Goal: Task Accomplishment & Management: Manage account settings

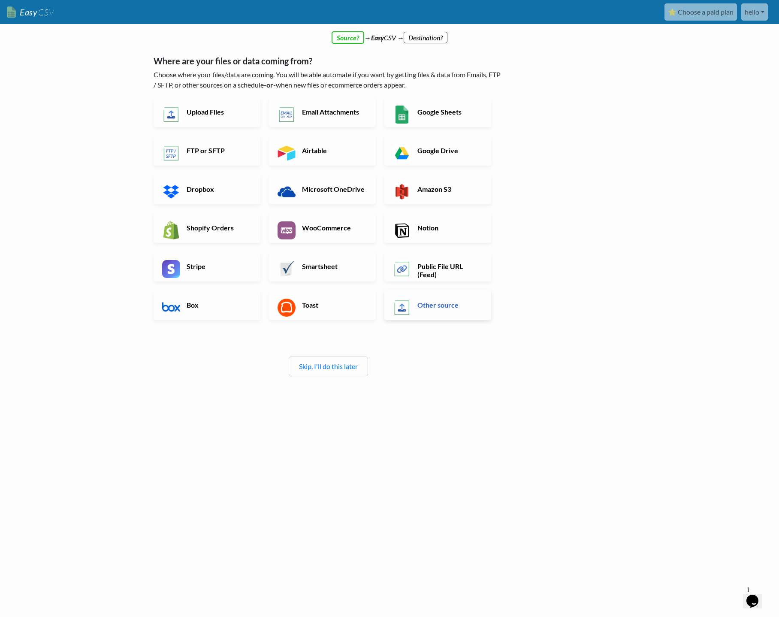
click at [442, 301] on h6 "Other source" at bounding box center [448, 305] width 67 height 8
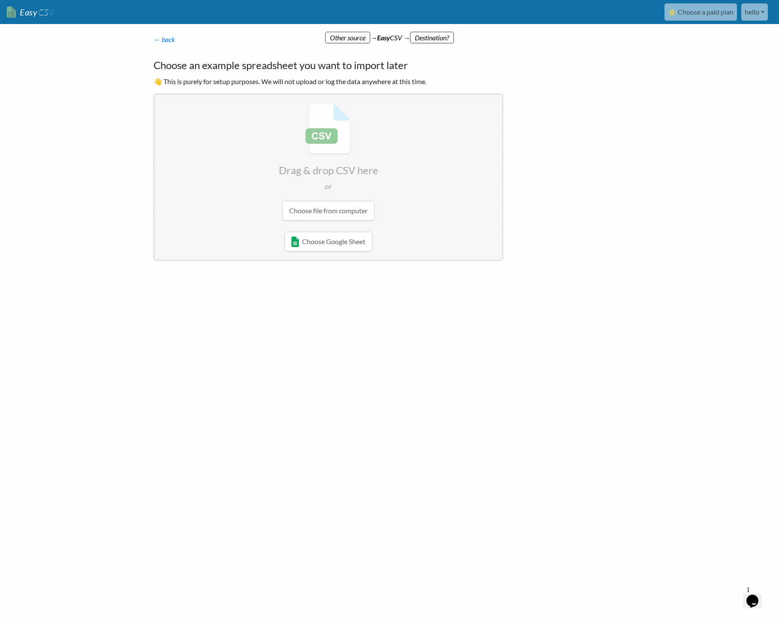
click at [355, 38] on p "← back" at bounding box center [329, 39] width 350 height 10
click at [173, 37] on link "← back" at bounding box center [164, 39] width 21 height 8
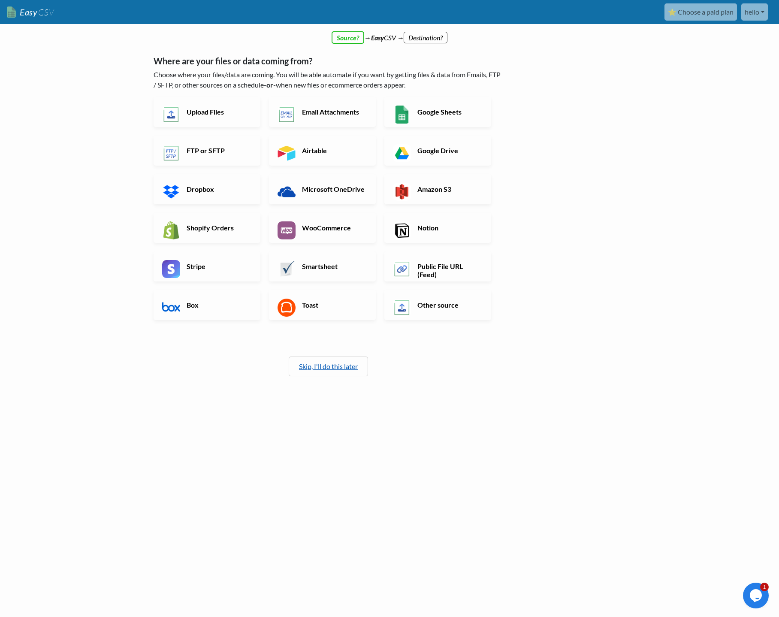
click at [325, 366] on link "Skip, I'll do this later" at bounding box center [328, 366] width 59 height 8
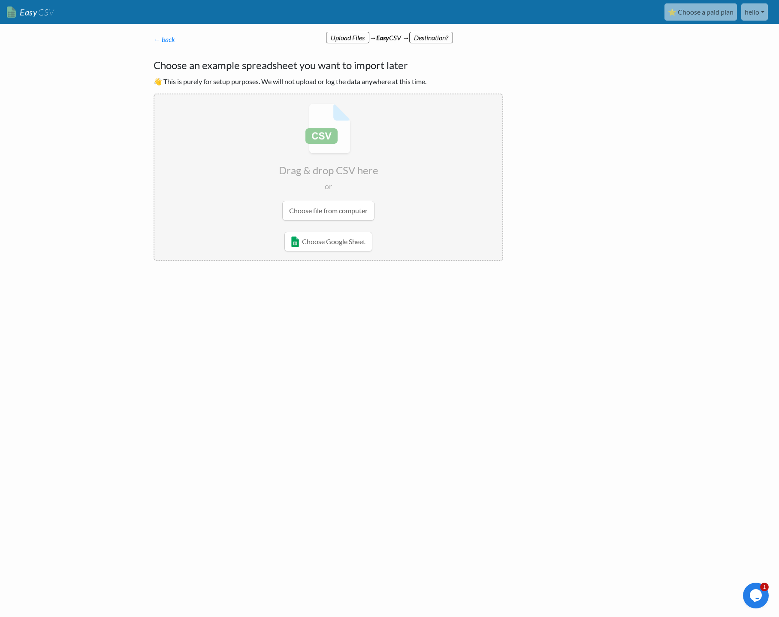
click at [592, 173] on div "← back Where are your files or data coming from? Choose where your files/data a…" at bounding box center [389, 180] width 489 height 274
click at [163, 40] on link "← back" at bounding box center [164, 39] width 21 height 8
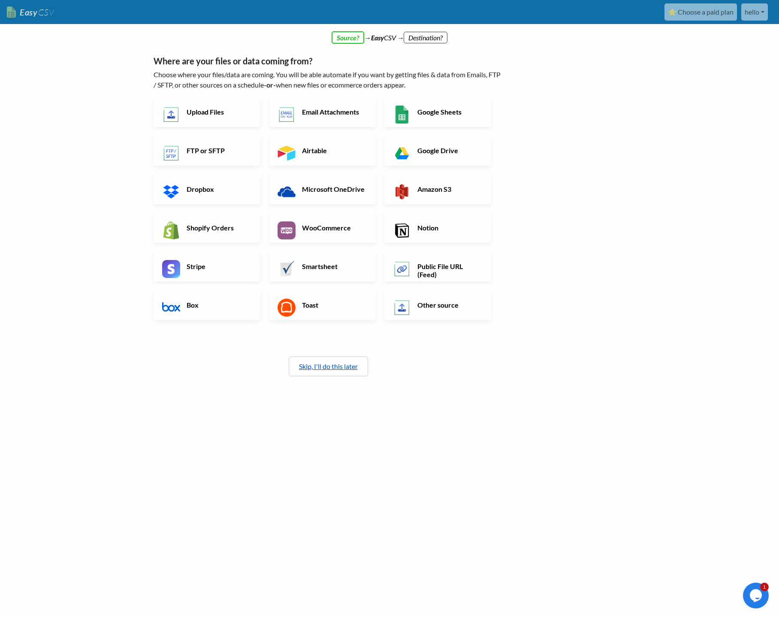
click at [334, 363] on link "Skip, I'll do this later" at bounding box center [328, 366] width 59 height 8
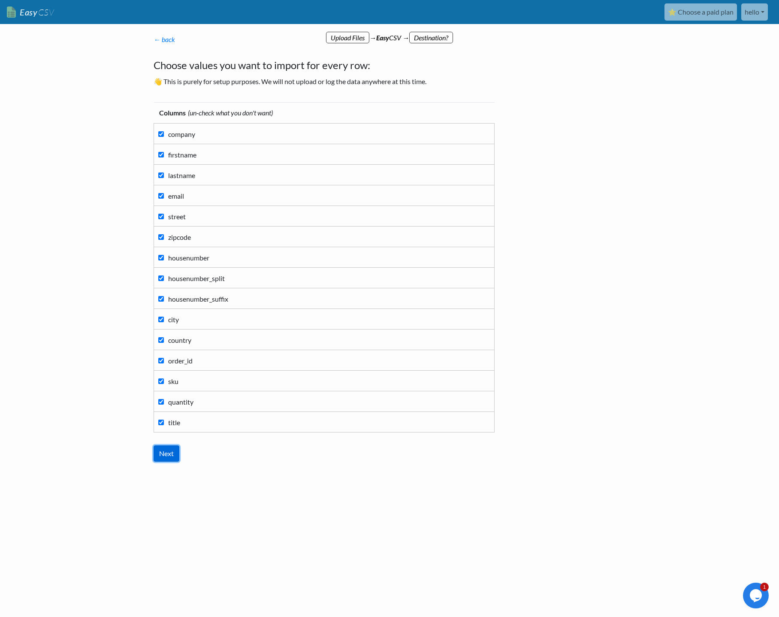
click at [167, 455] on input "Next" at bounding box center [167, 453] width 26 height 16
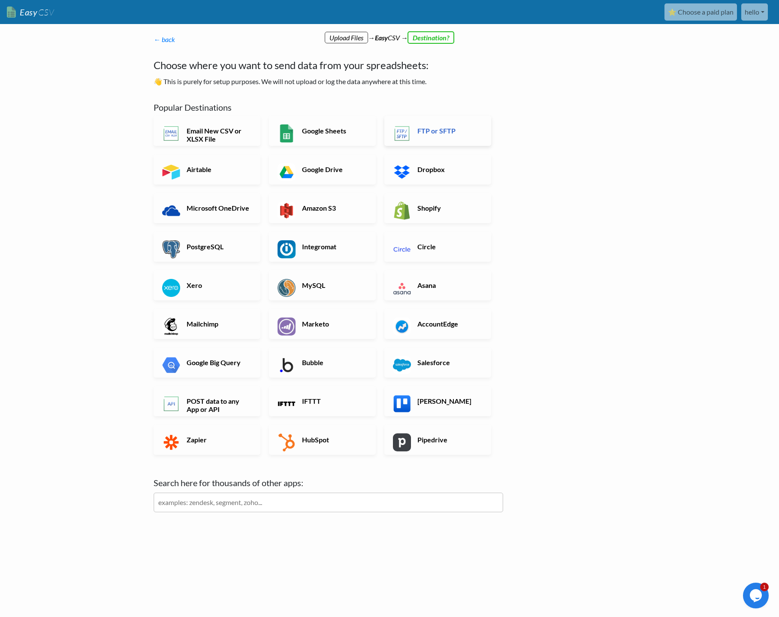
click at [448, 127] on h6 "FTP or SFTP" at bounding box center [448, 131] width 67 height 8
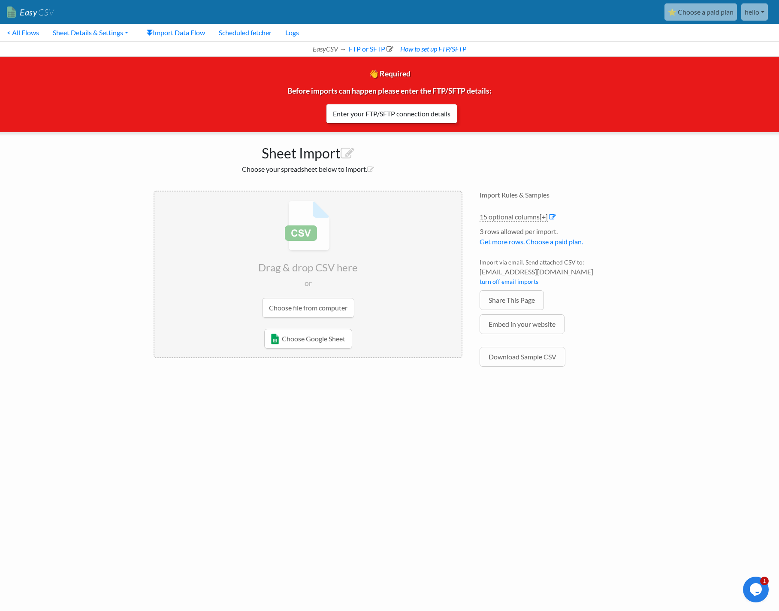
click at [415, 113] on link "Enter your FTP/SFTP connection details" at bounding box center [391, 114] width 131 height 20
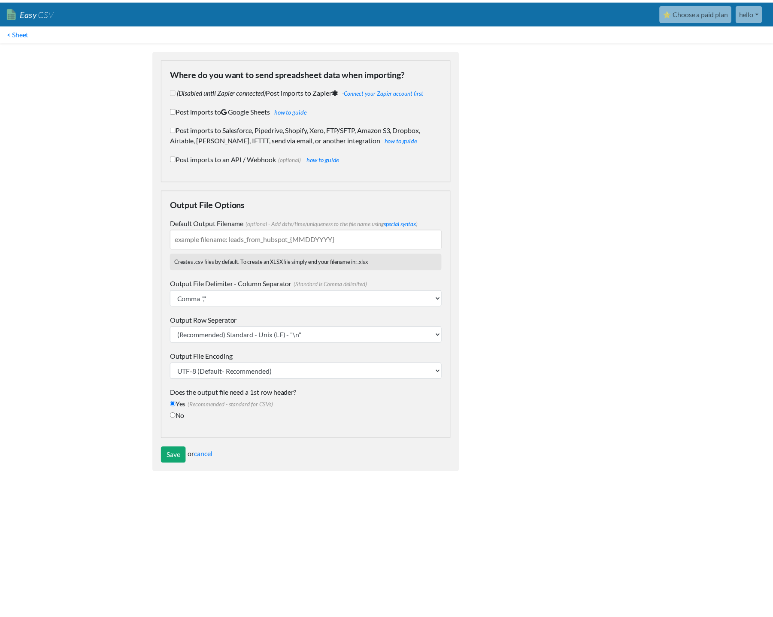
scroll to position [67, 0]
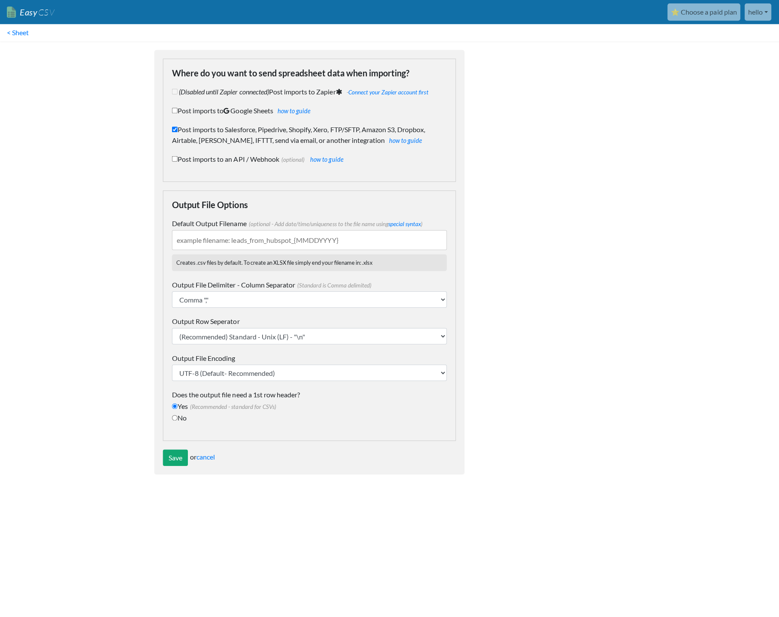
checkbox input "true"
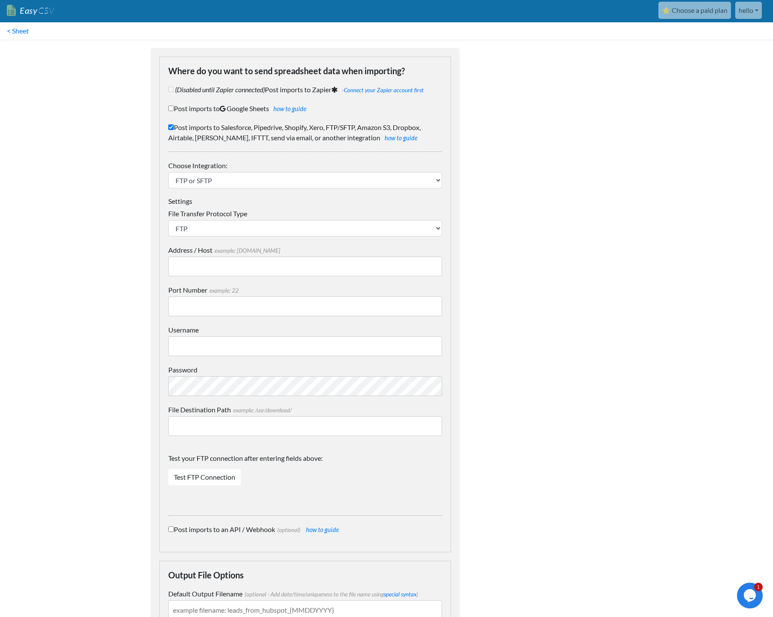
scroll to position [0, 0]
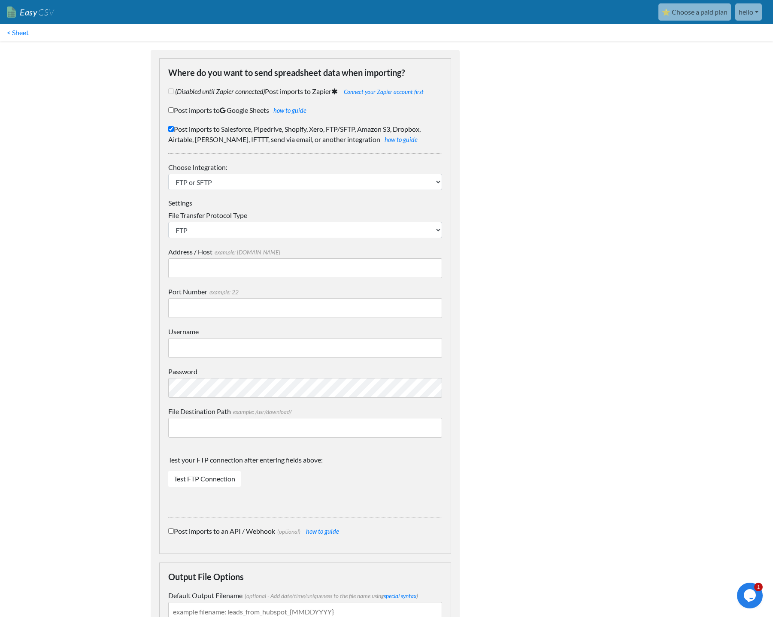
click at [376, 275] on input "Address / Host example: mydomain.com" at bounding box center [305, 268] width 274 height 20
paste input "xml.pumbo.net"
type input "xml.pumbo.net"
click at [360, 345] on input "Username" at bounding box center [305, 348] width 274 height 20
paste input "dvdh-654hfy4-tYu@xml.pumbo.net"
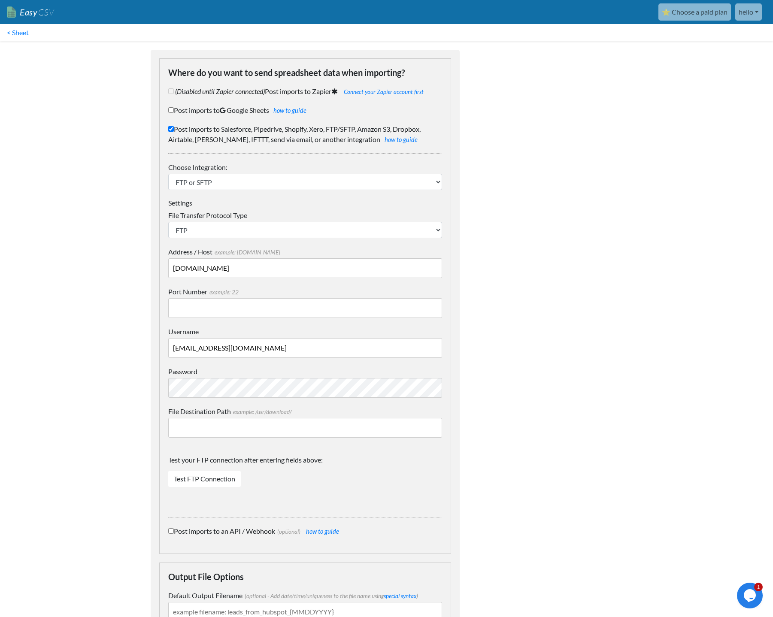
type input "dvdh-654hfy4-tYu@xml.pumbo.net"
click at [359, 317] on input "Port Number example: 22" at bounding box center [305, 308] width 274 height 20
type input "21"
click at [368, 424] on input "File Destination Path example: /usr/download/" at bounding box center [305, 428] width 274 height 20
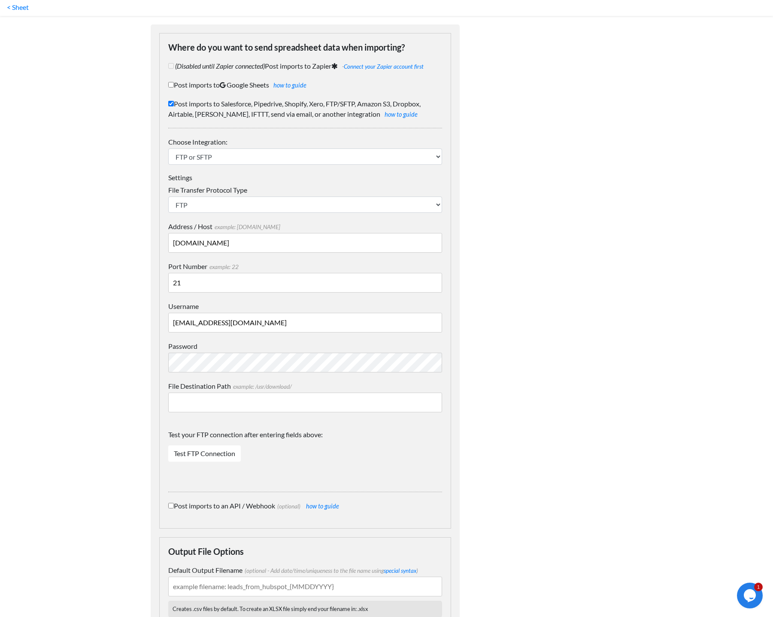
scroll to position [26, 0]
click at [191, 454] on link "Test FTP Connection" at bounding box center [204, 453] width 73 height 16
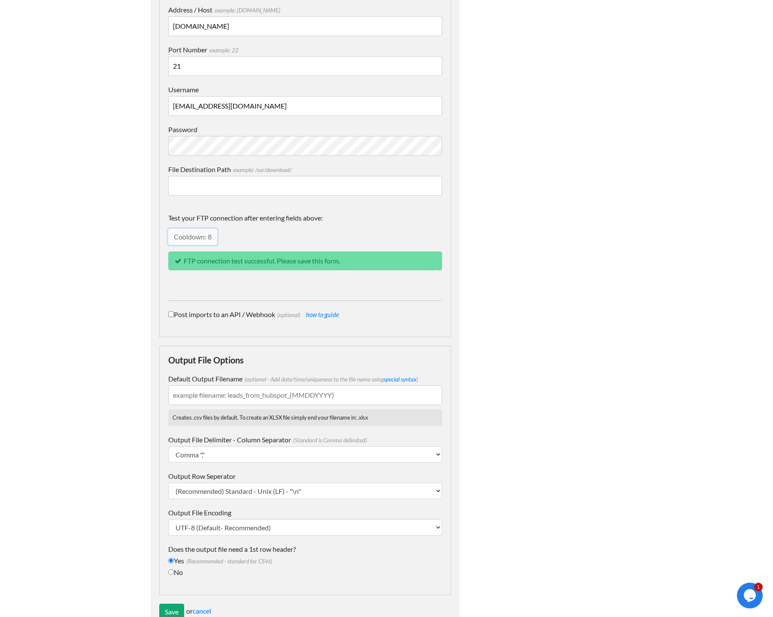
scroll to position [269, 0]
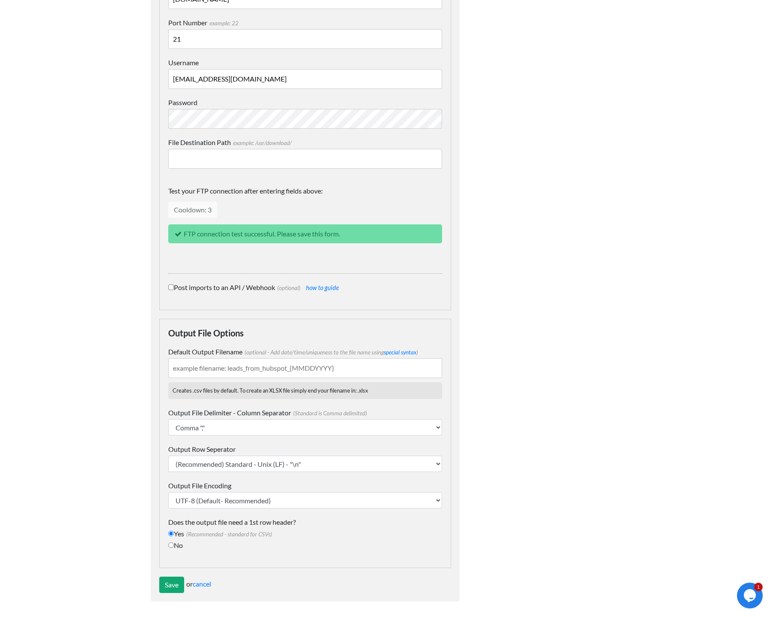
click at [307, 367] on input "Default Output Filename (optional - Add date/time/uniqueness to the file name u…" at bounding box center [305, 368] width 274 height 20
click at [287, 374] on input "csv" at bounding box center [305, 368] width 274 height 20
paste input "csv_from_zapier_{UNIQUE_ID}"
click at [345, 369] on input "csvcsv_from_zapier_{UNIQUE_ID}" at bounding box center [305, 368] width 274 height 20
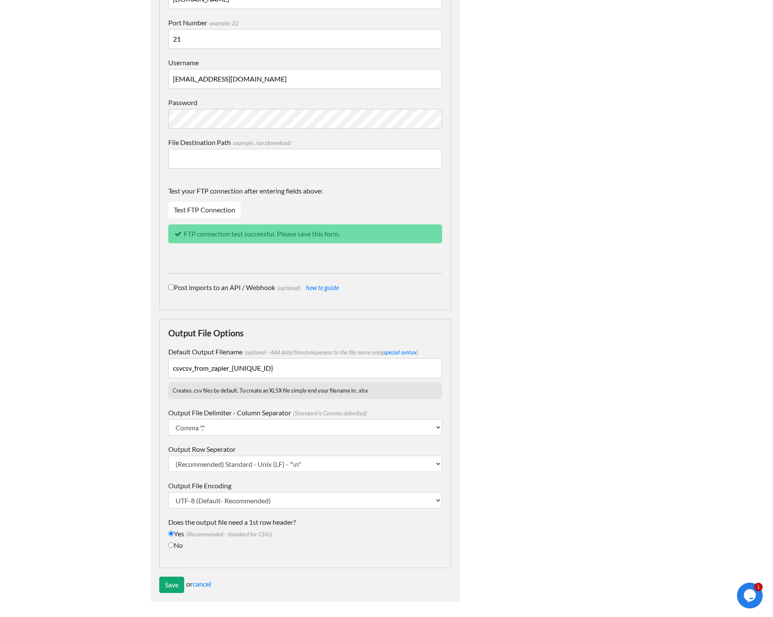
click at [345, 369] on input "csvcsv_from_zapier_{UNIQUE_ID}" at bounding box center [305, 368] width 274 height 20
paste input "text"
type input "csv_from_zapier_{UNIQUE_ID}"
click at [369, 429] on select "Comma "," Semicolon ";" Tab "\t" Pipe "|" Caret "^"" at bounding box center [305, 427] width 274 height 16
click at [168, 419] on select "Comma "," Semicolon ";" Tab "\t" Pipe "|" Caret "^"" at bounding box center [305, 427] width 274 height 16
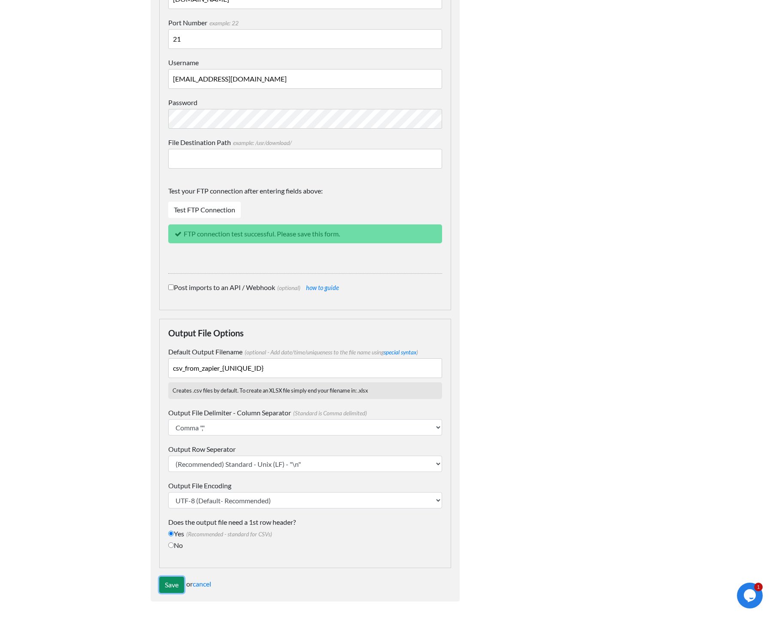
click at [166, 579] on input "Save" at bounding box center [171, 585] width 25 height 16
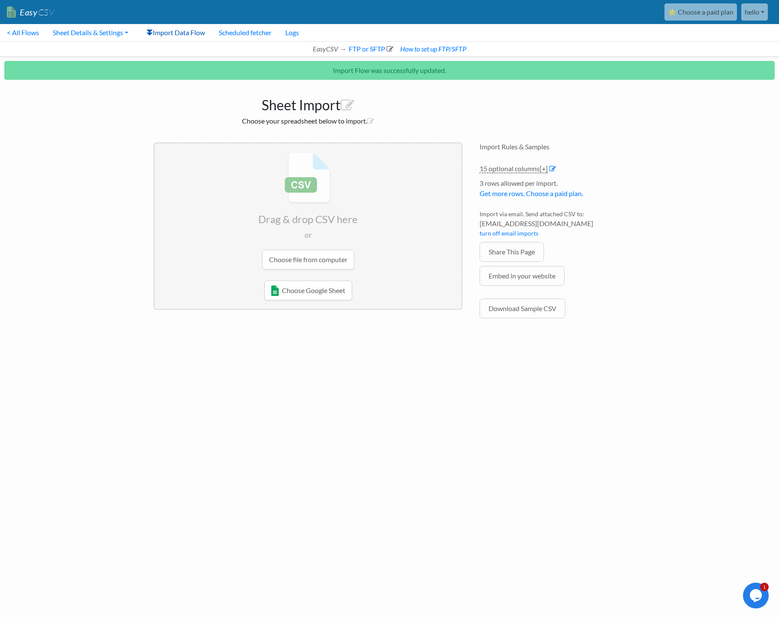
click at [191, 33] on link "Import Data Flow" at bounding box center [175, 32] width 73 height 17
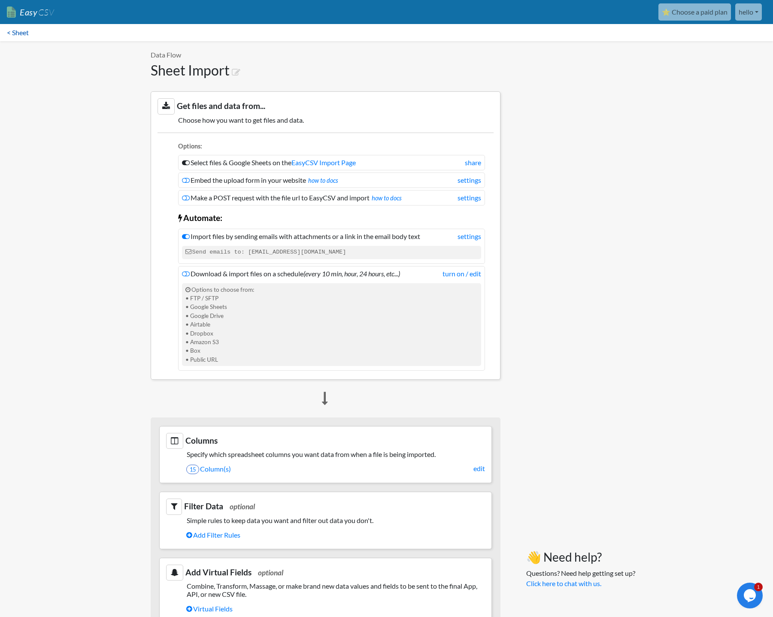
click at [20, 35] on link "< Sheet" at bounding box center [18, 32] width 36 height 17
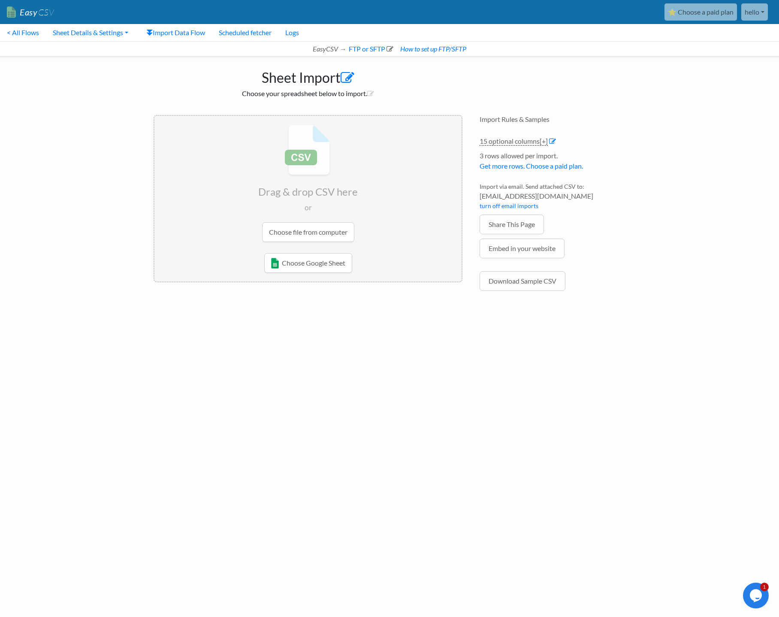
click at [347, 79] on icon at bounding box center [348, 78] width 14 height 14
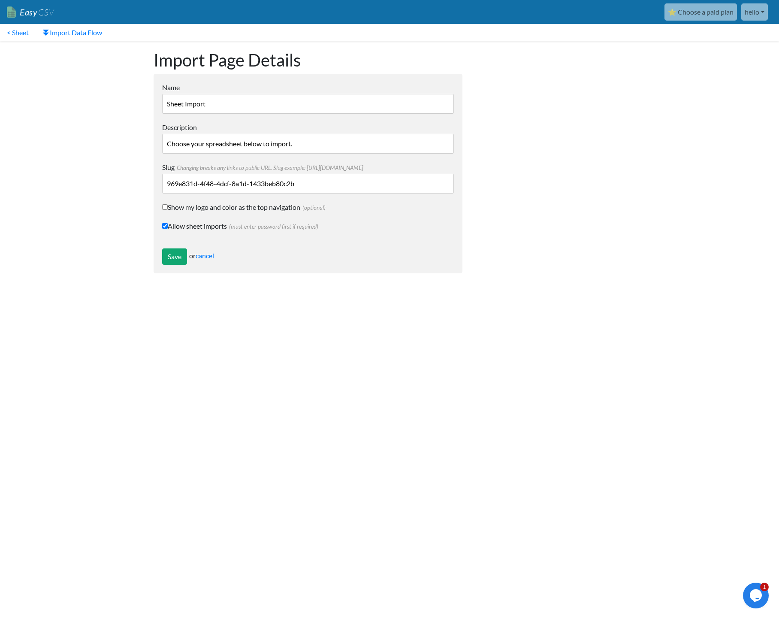
click at [254, 96] on input "Sheet Import" at bounding box center [308, 104] width 292 height 20
type input "Zapier CSV Generator PUMBO"
click at [620, 162] on div at bounding box center [552, 161] width 163 height 241
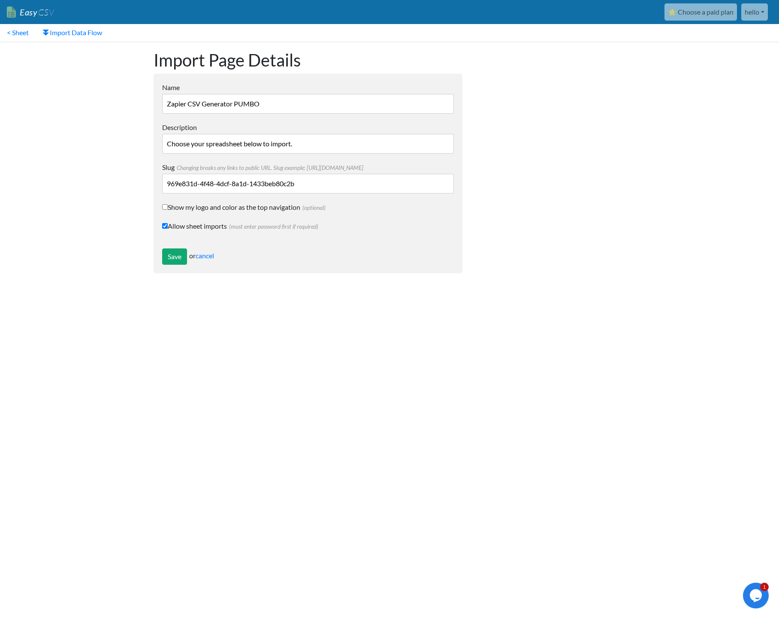
click at [353, 142] on input "Choose your spreadsheet below to import." at bounding box center [308, 144] width 292 height 20
click at [169, 260] on input "Save" at bounding box center [174, 256] width 25 height 16
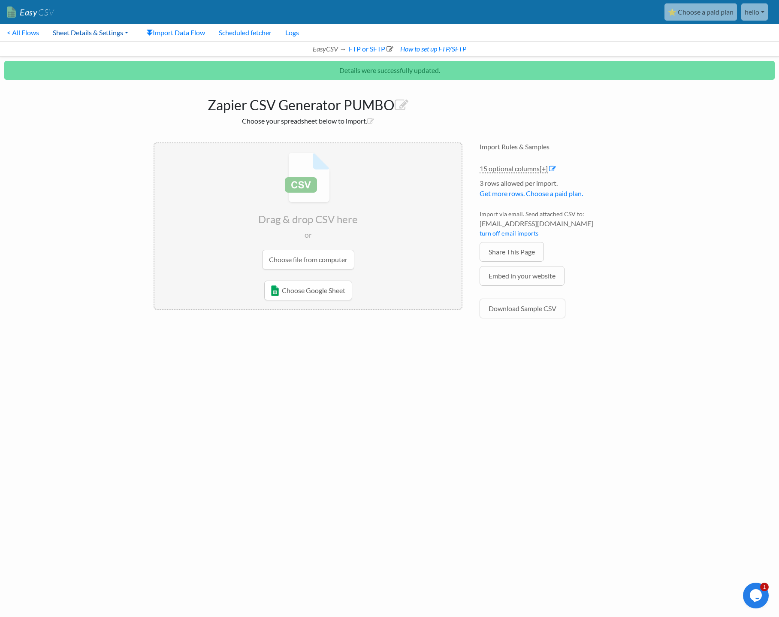
click at [126, 28] on link "Sheet Details & Settings" at bounding box center [90, 32] width 89 height 17
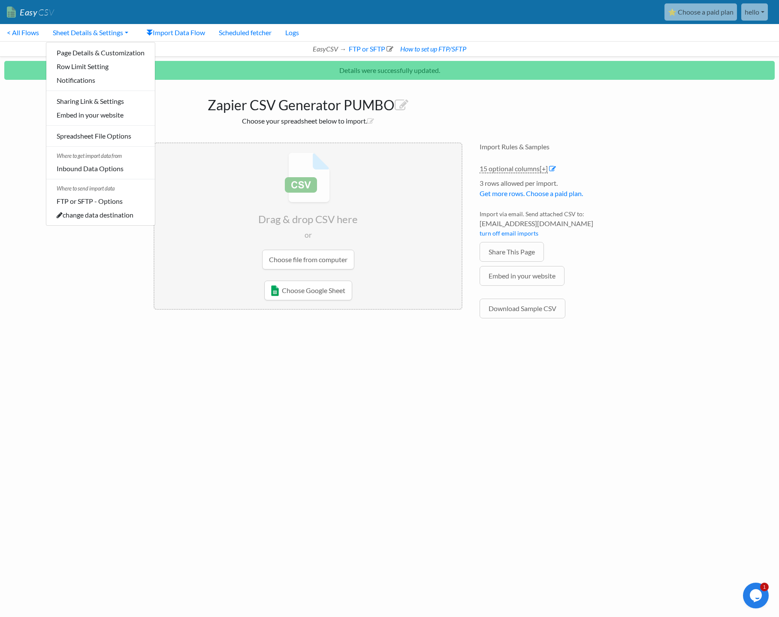
click at [555, 110] on div "Zapier CSV Generator PUMBO Choose your spreadsheet below to import. Drag & drop…" at bounding box center [389, 212] width 489 height 256
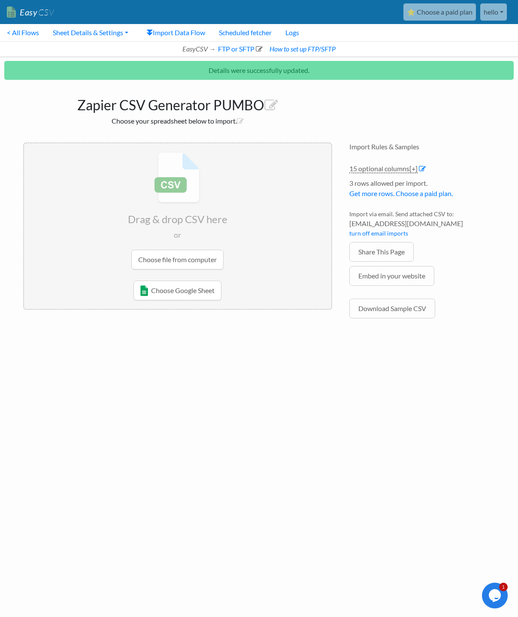
click at [328, 105] on h1 "Zapier CSV Generator PUMBO" at bounding box center [177, 103] width 309 height 21
click at [100, 36] on link "Sheet Details & Settings" at bounding box center [90, 32] width 89 height 17
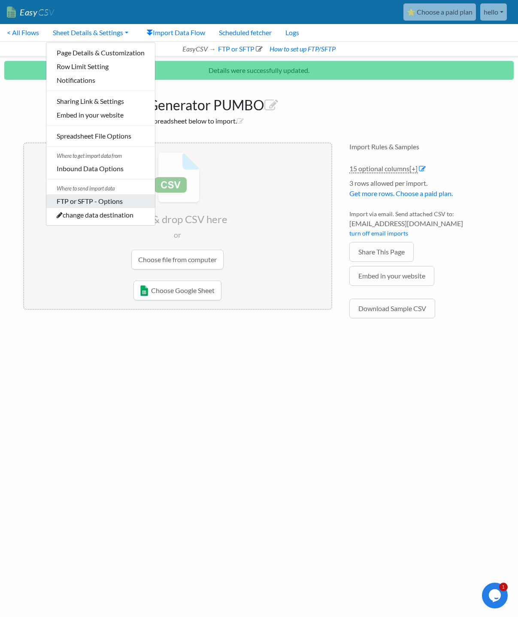
click at [112, 199] on link "FTP or SFTP - Options" at bounding box center [100, 201] width 109 height 14
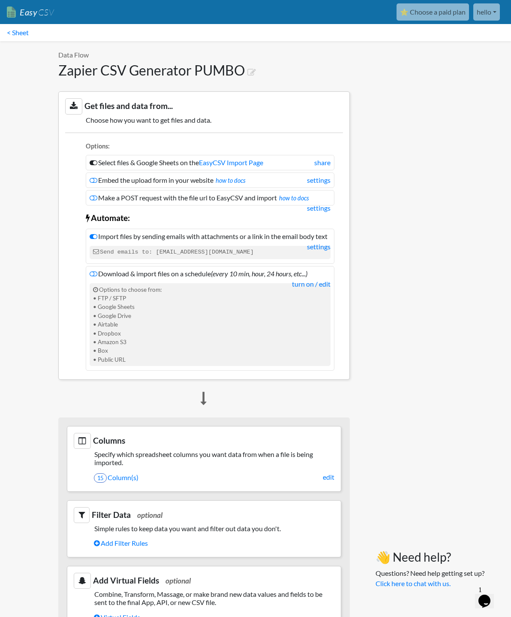
click at [90, 160] on icon at bounding box center [94, 162] width 8 height 7
click at [90, 163] on icon at bounding box center [94, 162] width 8 height 7
click at [90, 238] on icon at bounding box center [94, 236] width 8 height 7
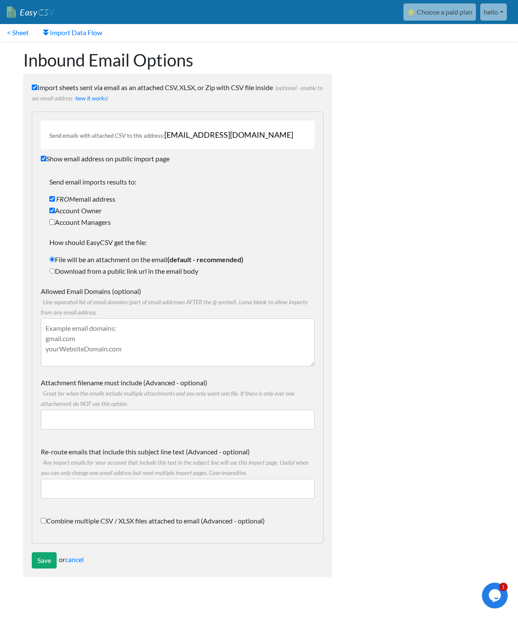
click at [36, 87] on input "Import sheets sent via email as an attached CSV, XLSX, or Zip with CSV file ins…" at bounding box center [35, 88] width 6 height 6
checkbox input "false"
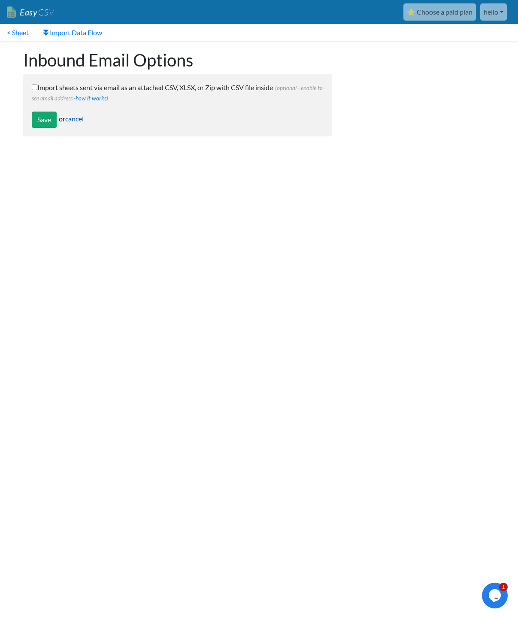
click at [78, 119] on link "cancel" at bounding box center [74, 119] width 18 height 8
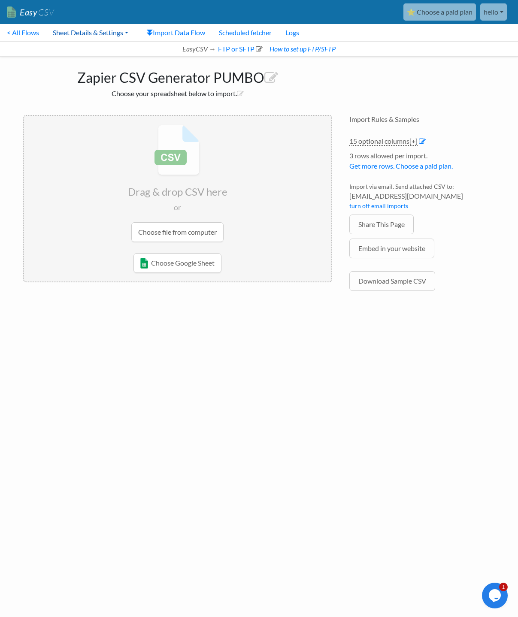
click at [102, 34] on link "Sheet Details & Settings" at bounding box center [90, 32] width 89 height 17
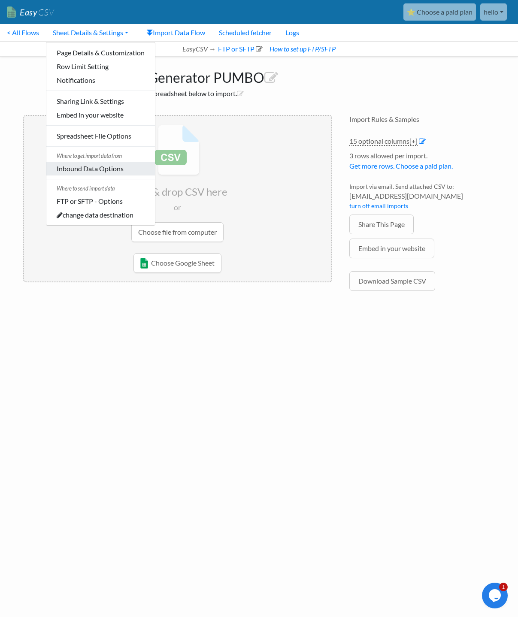
click at [85, 163] on link "Inbound Data Options" at bounding box center [100, 169] width 109 height 14
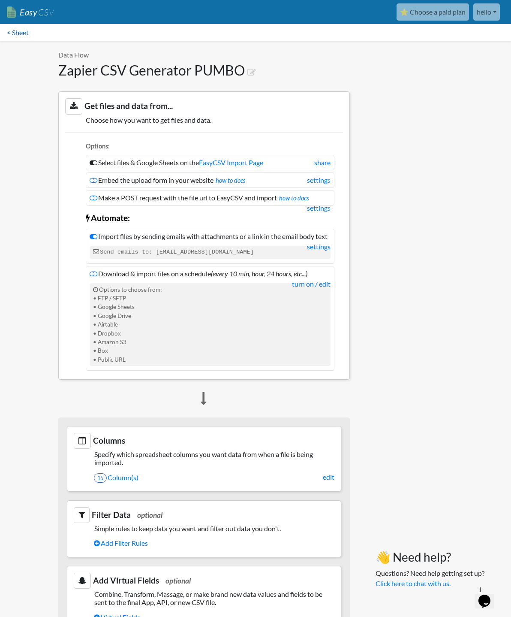
click at [26, 33] on link "< Sheet" at bounding box center [18, 32] width 36 height 17
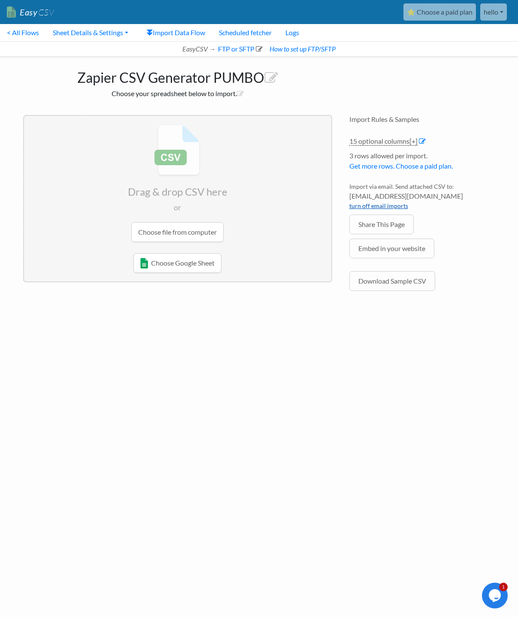
click at [387, 209] on link "turn off email imports" at bounding box center [378, 205] width 59 height 7
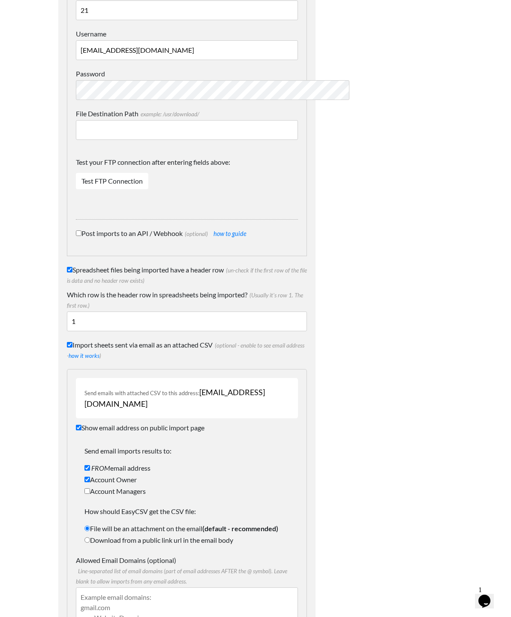
scroll to position [522, 0]
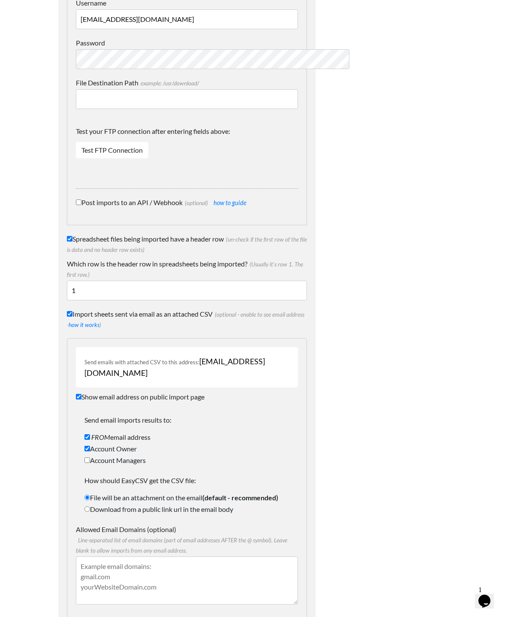
click at [67, 311] on input "Import sheets sent via email as an attached CSV (optional - enable to see email…" at bounding box center [70, 314] width 6 height 6
checkbox input "false"
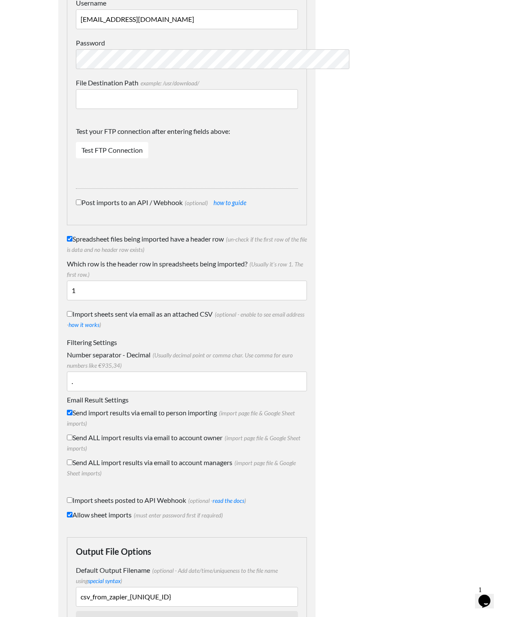
drag, startPoint x: 30, startPoint y: 351, endPoint x: 38, endPoint y: 353, distance: 7.9
click at [67, 410] on input "Send import results via email to person importing (import page file & Google Sh…" at bounding box center [70, 413] width 6 height 6
checkbox input "false"
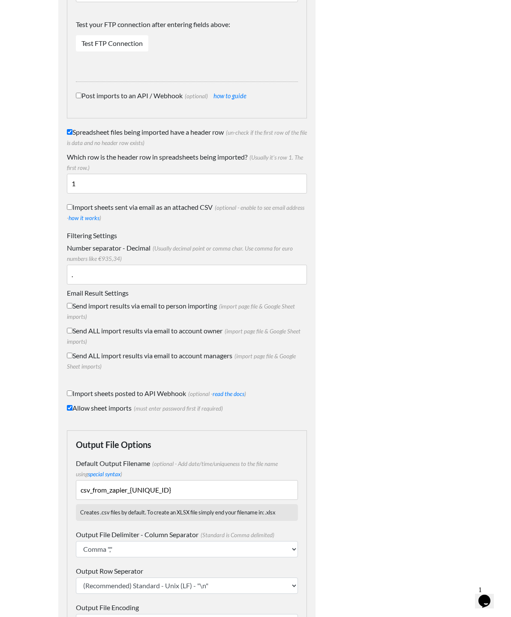
scroll to position [618, 0]
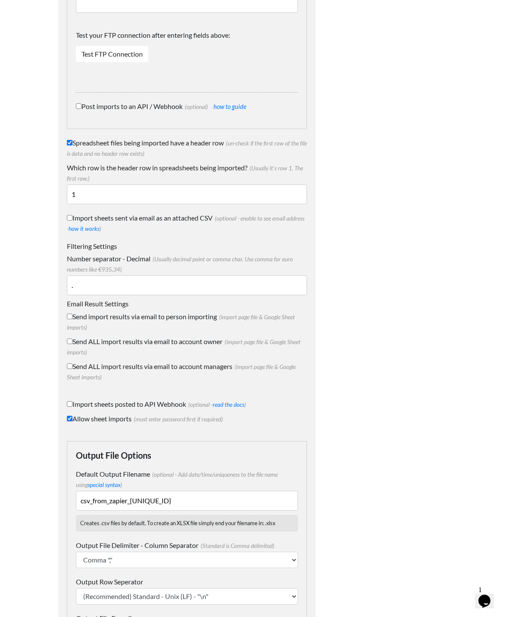
click at [67, 401] on input "Import sheets posted to API Webhook (optional - read the docs )" at bounding box center [70, 404] width 6 height 6
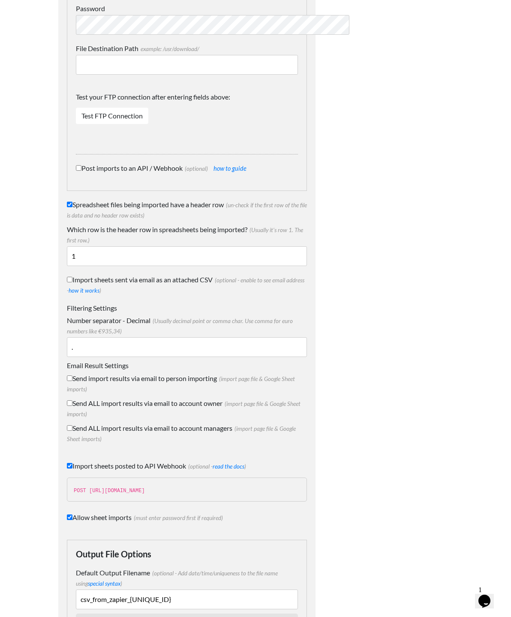
scroll to position [576, 0]
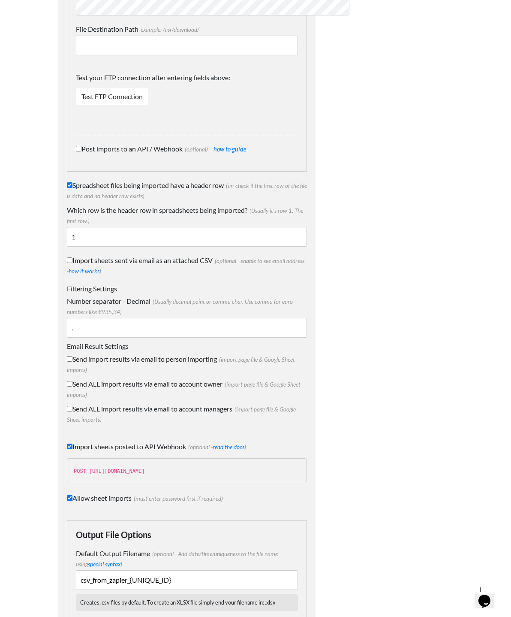
click at [67, 444] on input "Import sheets posted to API Webhook (optional - read the docs )" at bounding box center [70, 447] width 6 height 6
checkbox input "false"
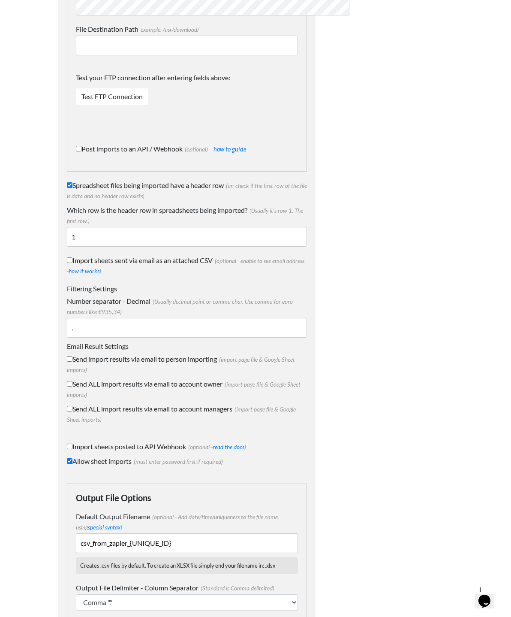
click at [67, 458] on input "Allow sheet imports (must enter password first if required)" at bounding box center [70, 461] width 6 height 6
checkbox input "false"
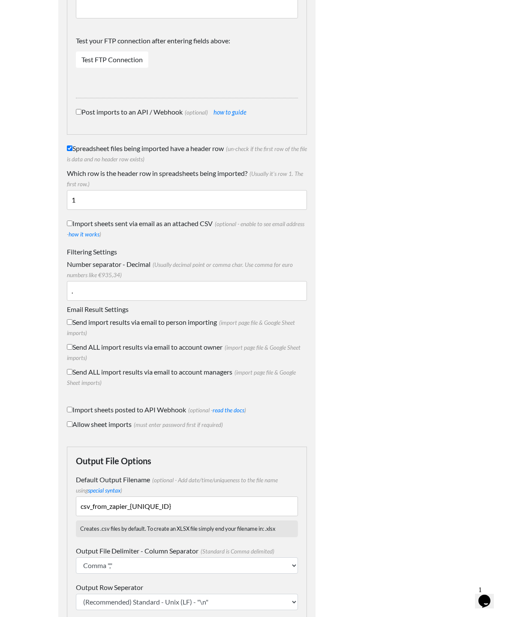
scroll to position [648, 0]
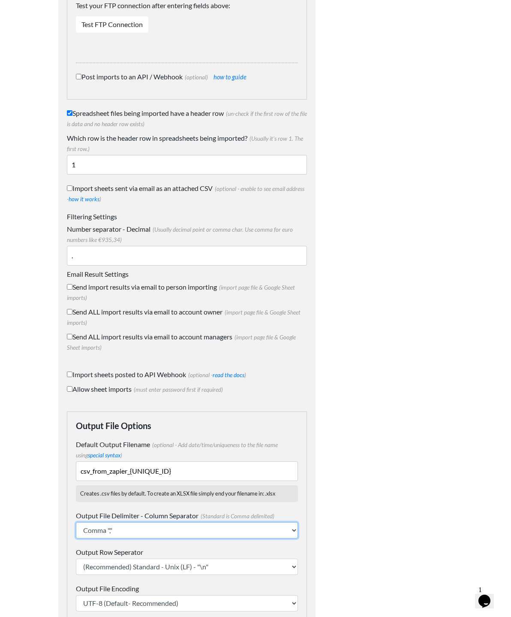
click at [202, 522] on select "Comma "," Semicolon ";" Tab "\t" Pipe "|" Caret "^"" at bounding box center [187, 530] width 222 height 16
select select ";"
click at [76, 522] on select "Comma "," Semicolon ";" Tab "\t" Pipe "|" Caret "^"" at bounding box center [187, 530] width 222 height 16
drag, startPoint x: 44, startPoint y: 583, endPoint x: 60, endPoint y: 581, distance: 16.8
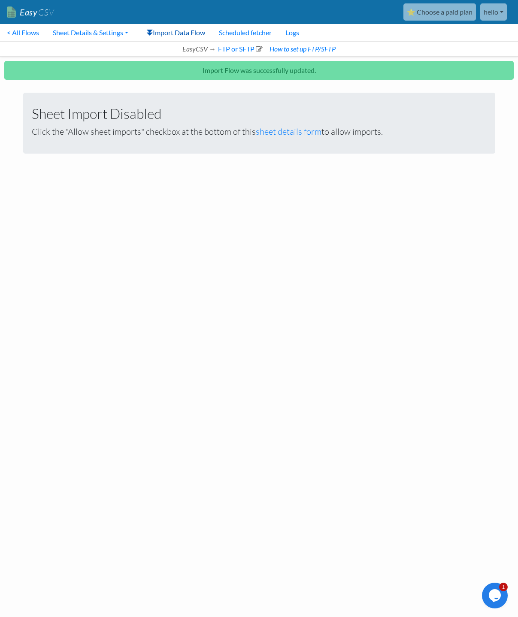
click at [161, 32] on link "Import Data Flow" at bounding box center [175, 32] width 73 height 17
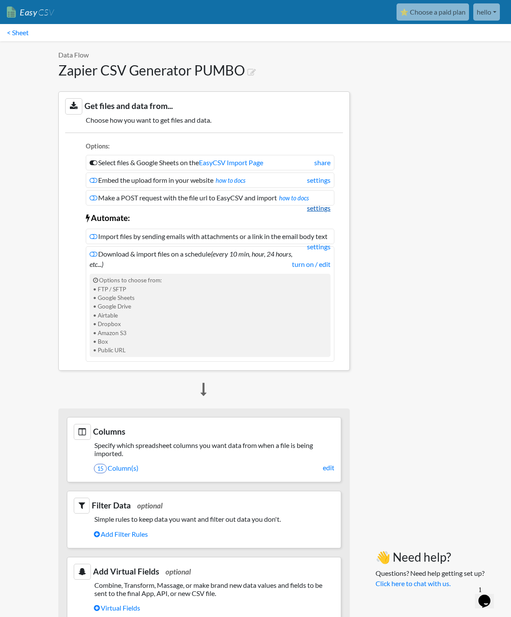
click at [331, 203] on link "settings" at bounding box center [319, 208] width 24 height 10
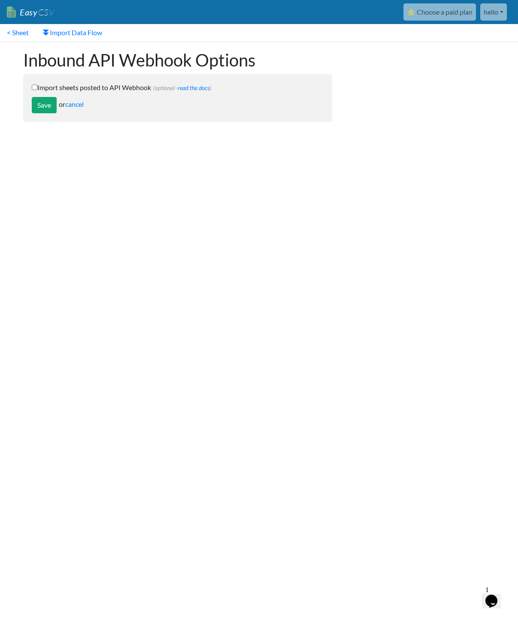
click at [110, 91] on label "Import sheets posted to API Webhook (optional - read the docs )" at bounding box center [178, 87] width 292 height 10
click at [37, 90] on input "Import sheets posted to API Webhook (optional - read the docs )" at bounding box center [35, 88] width 6 height 6
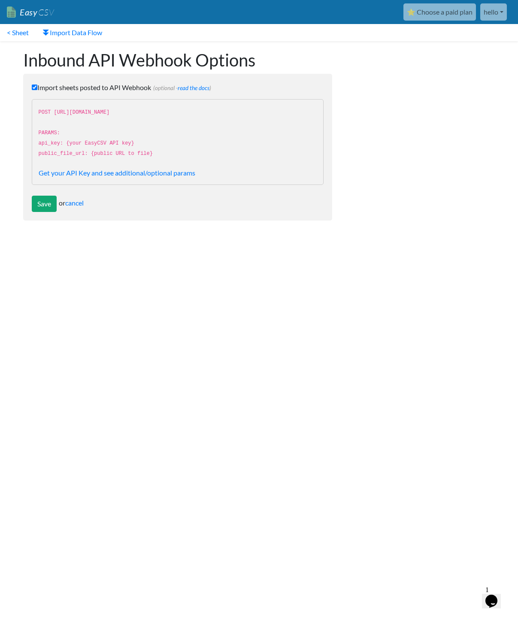
drag, startPoint x: 36, startPoint y: 86, endPoint x: 30, endPoint y: 85, distance: 6.1
click at [35, 86] on input "Import sheets posted to API Webhook (optional - read the docs )" at bounding box center [35, 88] width 6 height 6
checkbox input "false"
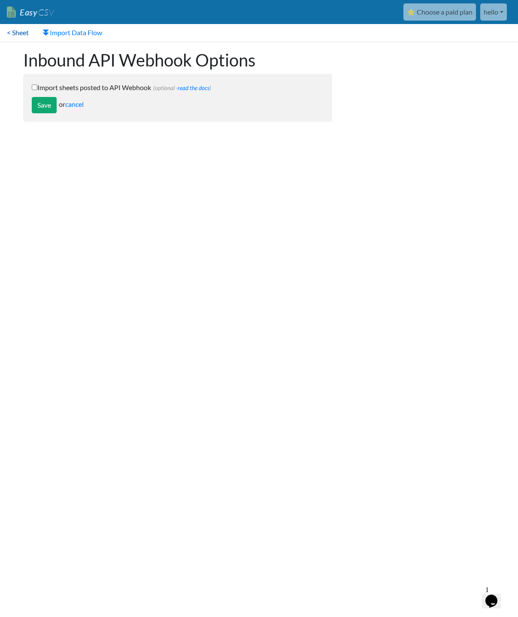
click at [22, 33] on link "< Sheet" at bounding box center [18, 32] width 36 height 17
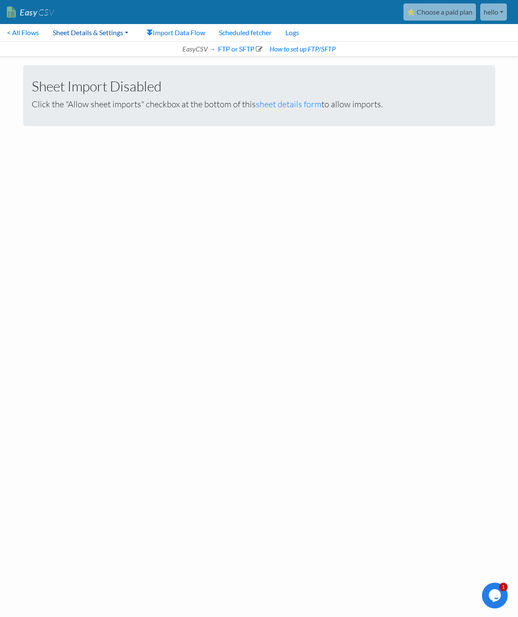
click at [67, 35] on link "Sheet Details & Settings" at bounding box center [90, 32] width 89 height 17
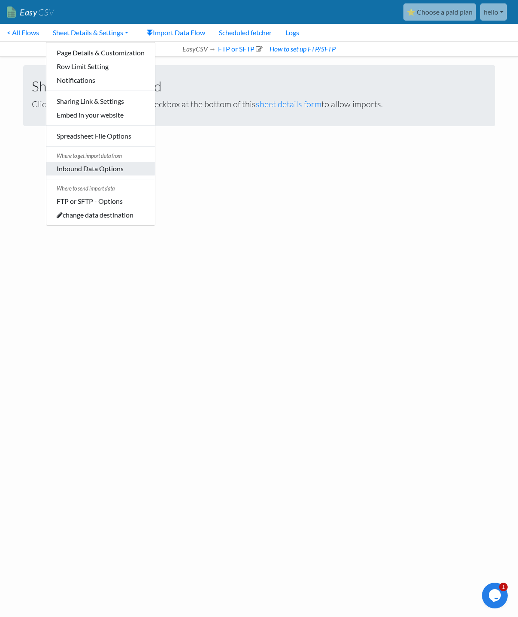
click at [116, 166] on link "Inbound Data Options" at bounding box center [100, 169] width 109 height 14
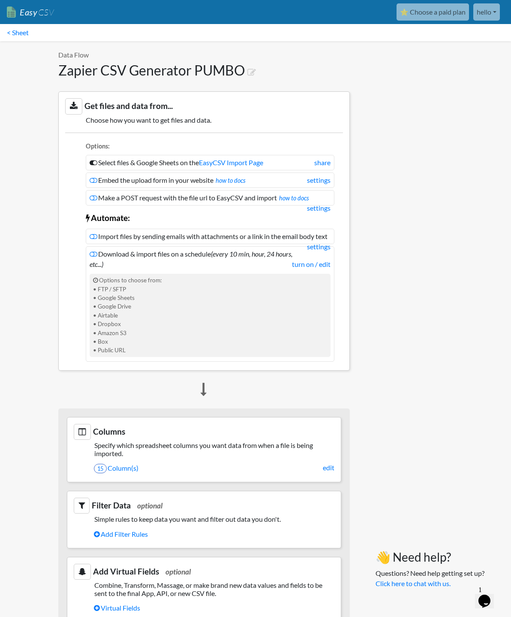
click at [107, 106] on h3 "Get files and data from..." at bounding box center [204, 106] width 278 height 16
click at [331, 181] on link "settings" at bounding box center [319, 180] width 24 height 10
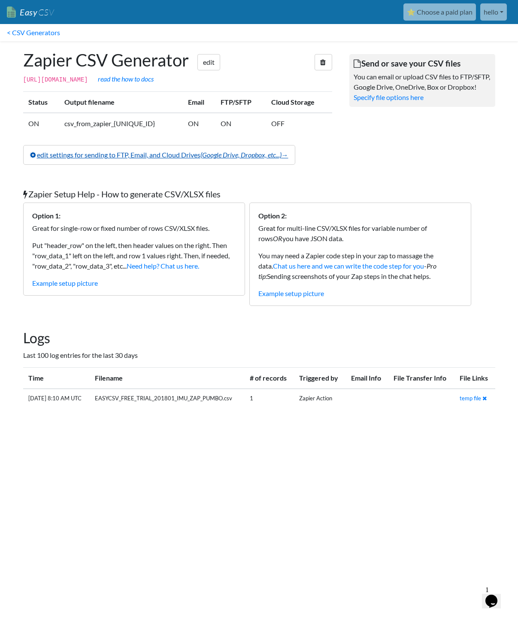
click at [118, 161] on link "edit settings for sending to FTP, Email, and Cloud Drives (Google Drive, Dropbo…" at bounding box center [159, 155] width 272 height 20
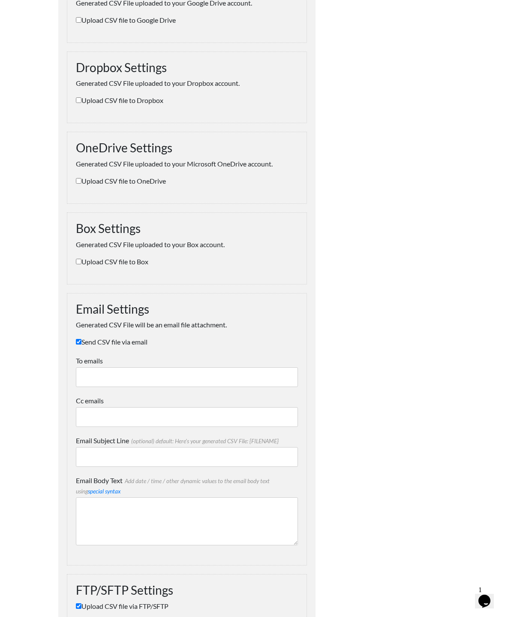
scroll to position [439, 0]
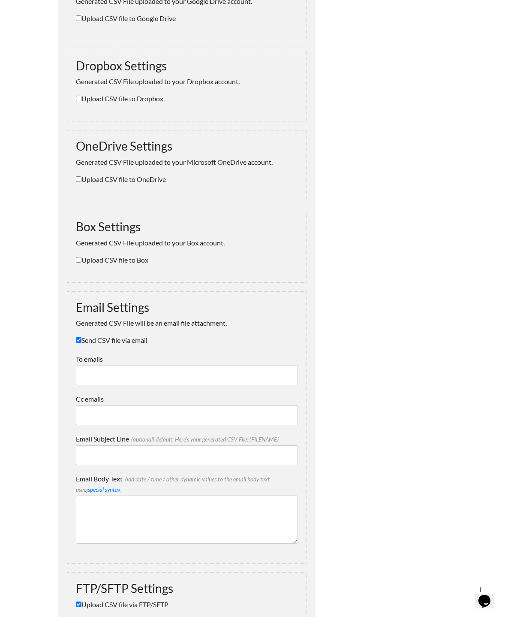
click at [76, 337] on input "Send CSV file via email" at bounding box center [79, 340] width 6 height 6
checkbox input "false"
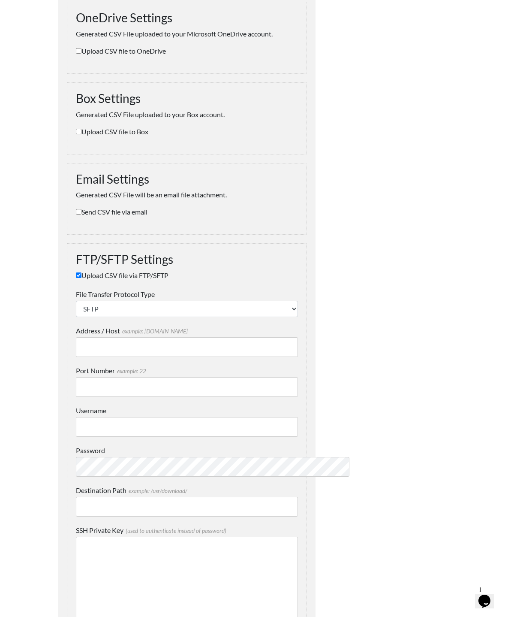
scroll to position [602, 0]
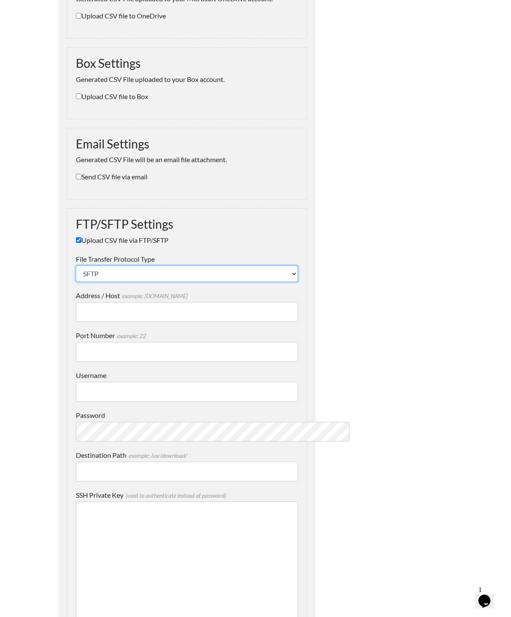
click at [191, 266] on select "SFTP FTP FTPS" at bounding box center [187, 274] width 222 height 16
select select "ftp"
click at [76, 266] on select "SFTP FTP FTPS" at bounding box center [187, 274] width 222 height 16
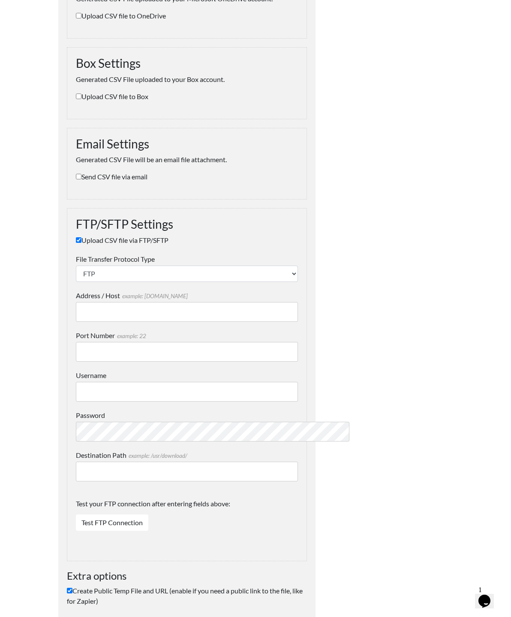
drag, startPoint x: 248, startPoint y: 519, endPoint x: 212, endPoint y: 537, distance: 39.9
click at [241, 522] on div "Test your FTP connection after entering fields above: Test FTP Connection Conta…" at bounding box center [187, 517] width 222 height 54
drag, startPoint x: 62, startPoint y: 381, endPoint x: 66, endPoint y: 380, distance: 4.6
click at [76, 382] on input "Username" at bounding box center [187, 392] width 222 height 20
paste input "[EMAIL_ADDRESS][DOMAIN_NAME]"
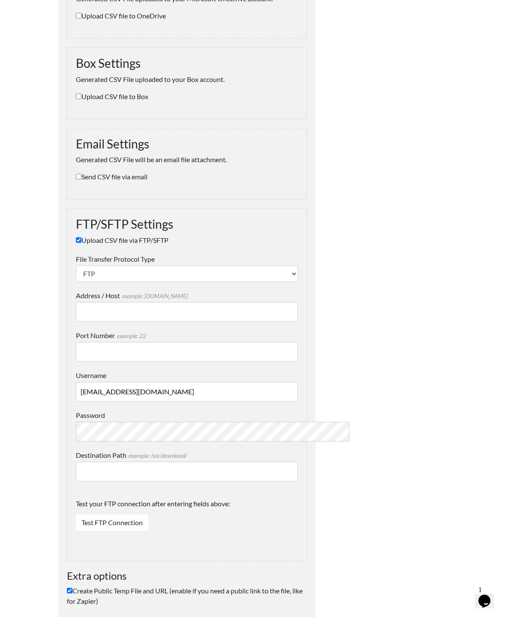
type input "[EMAIL_ADDRESS][DOMAIN_NAME]"
click at [76, 342] on input "Port Number example: 22" at bounding box center [187, 352] width 222 height 20
type input "21"
click at [76, 302] on input "Address / Host example: mydomain.com" at bounding box center [187, 312] width 222 height 20
paste input "[EMAIL_ADDRESS][DOMAIN_NAME]"
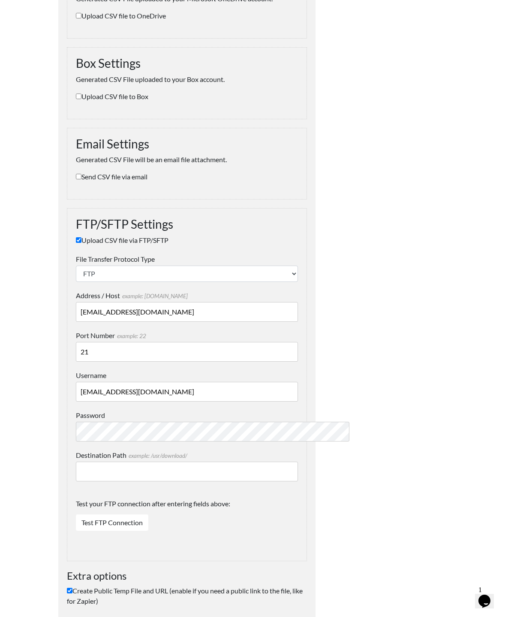
drag, startPoint x: 102, startPoint y: 293, endPoint x: 27, endPoint y: 293, distance: 74.7
click at [58, 293] on form "Name (required - nickname for this CSV Generator) Zapier CSV Generator Output F…" at bounding box center [186, 117] width 257 height 1292
type input "[DOMAIN_NAME]"
click at [204, 342] on input "21" at bounding box center [187, 352] width 222 height 20
drag, startPoint x: 91, startPoint y: 501, endPoint x: 281, endPoint y: 456, distance: 195.2
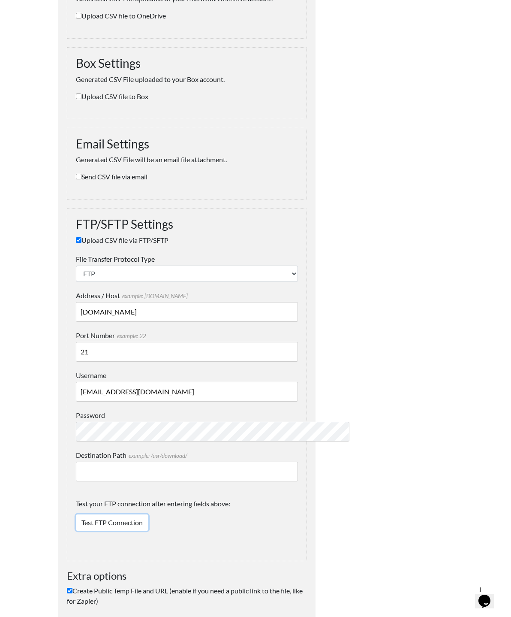
click at [91, 514] on link "Test FTP Connection" at bounding box center [112, 522] width 73 height 16
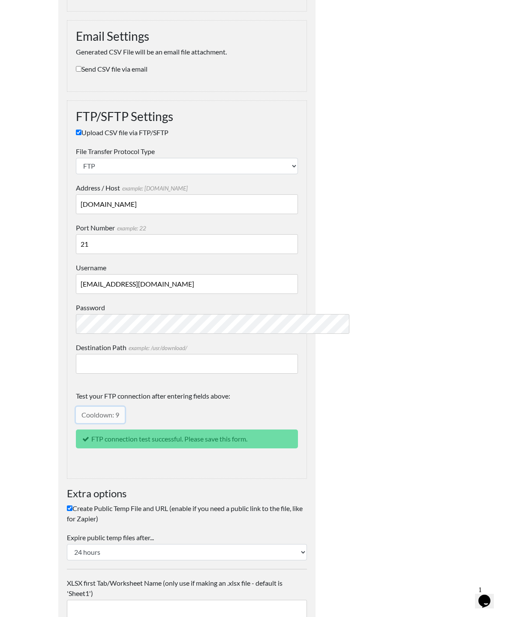
scroll to position [750, 0]
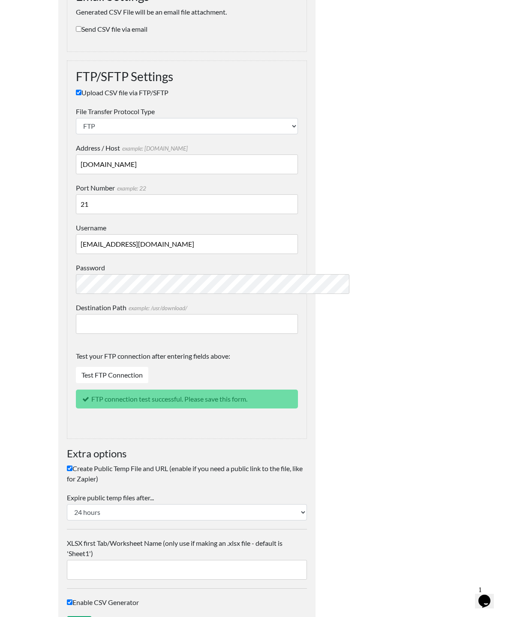
click at [67, 466] on input "Create Public Temp File and URL (enable if you need a public link to the file, …" at bounding box center [70, 469] width 6 height 6
checkbox input "false"
click at [67, 616] on input "Save" at bounding box center [79, 624] width 25 height 16
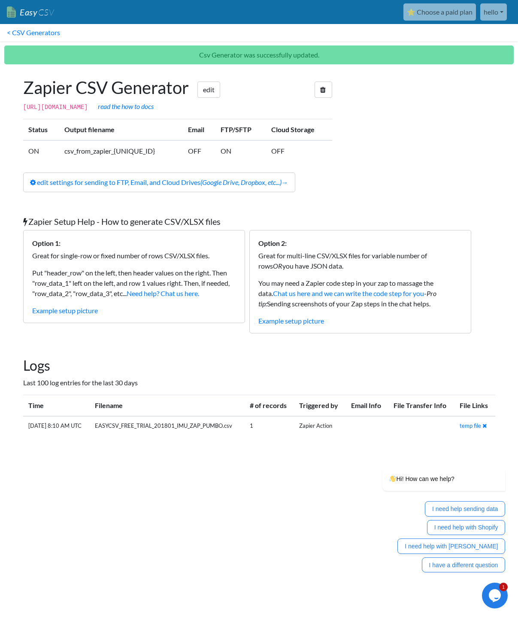
click at [393, 181] on div at bounding box center [422, 135] width 163 height 132
click at [212, 90] on link "edit" at bounding box center [208, 90] width 23 height 16
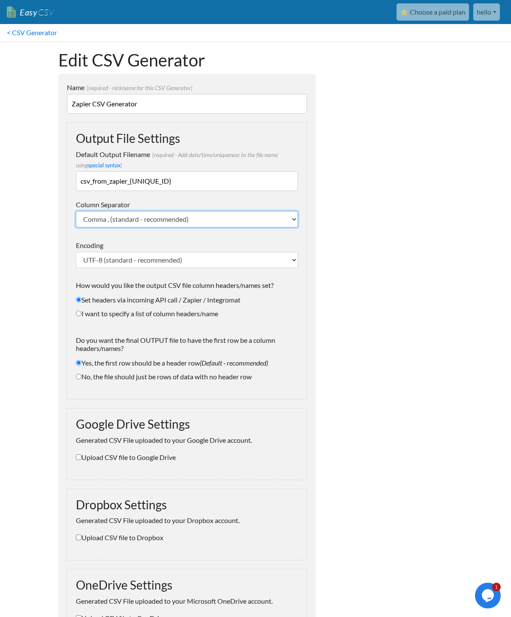
click at [154, 215] on select "Comma , (standard - recommended) Semicolon ; Tab \t Pipe |" at bounding box center [187, 219] width 222 height 16
select select ";"
click at [76, 211] on select "Comma , (standard - recommended) Semicolon ; Tab \t Pipe |" at bounding box center [187, 219] width 222 height 16
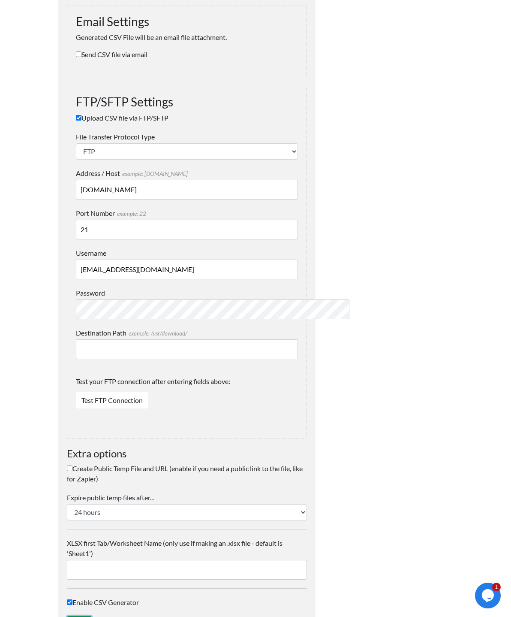
click at [67, 616] on input "Save" at bounding box center [79, 624] width 25 height 16
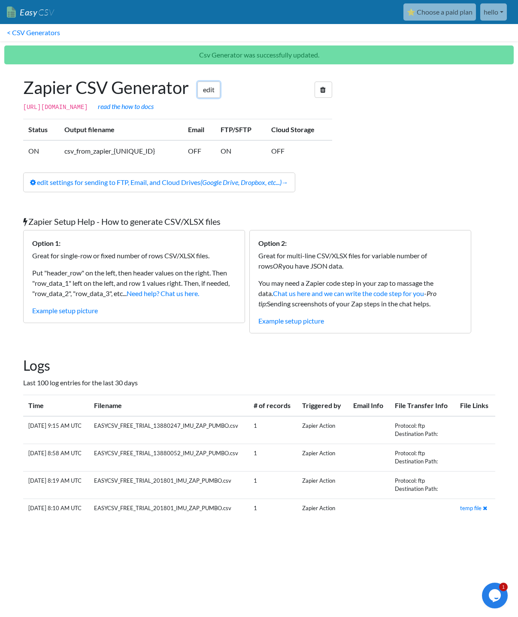
click at [220, 90] on link "edit" at bounding box center [208, 90] width 23 height 16
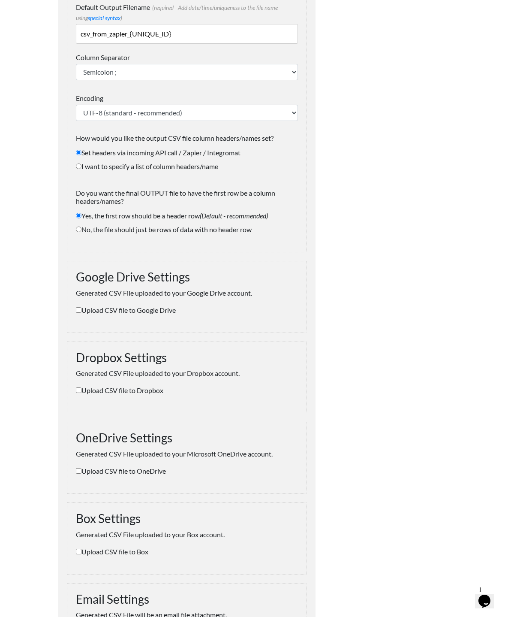
scroll to position [145, 0]
